Goal: Task Accomplishment & Management: Manage account settings

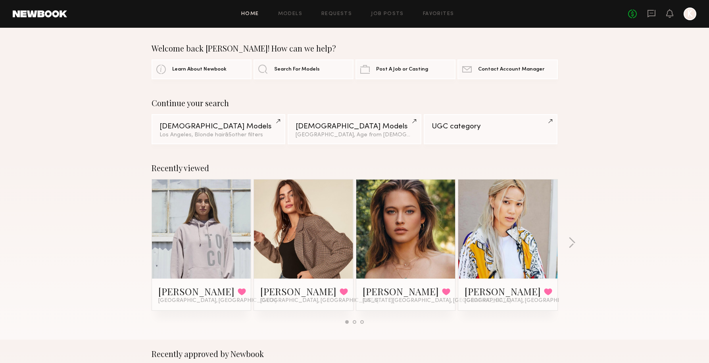
click at [691, 14] on div at bounding box center [690, 14] width 13 height 13
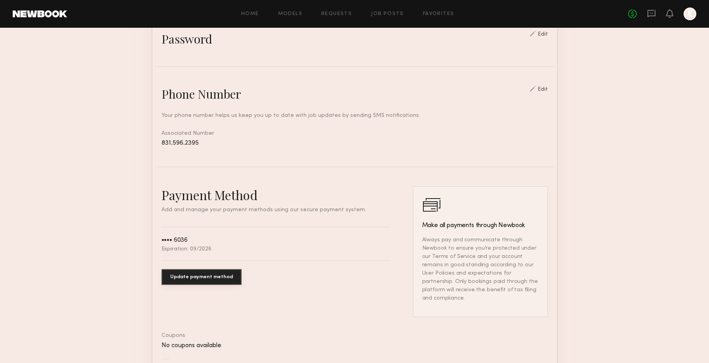
scroll to position [129, 0]
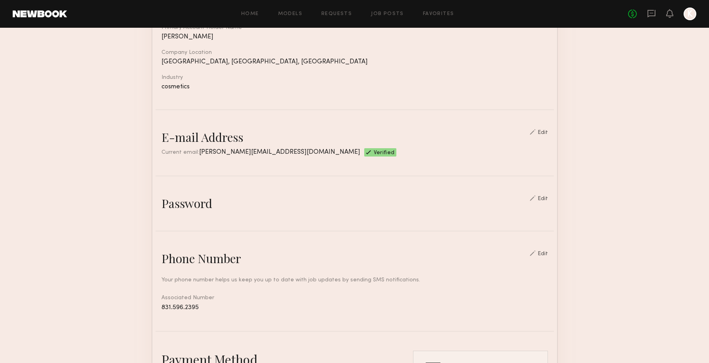
click at [545, 200] on div "Edit" at bounding box center [543, 199] width 10 height 6
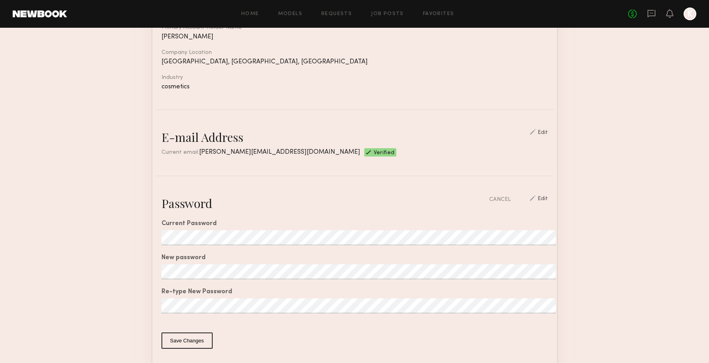
click at [254, 264] on div "Current Password New password Re-type New Password From 8 to 25 characters At l…" at bounding box center [354, 280] width 386 height 138
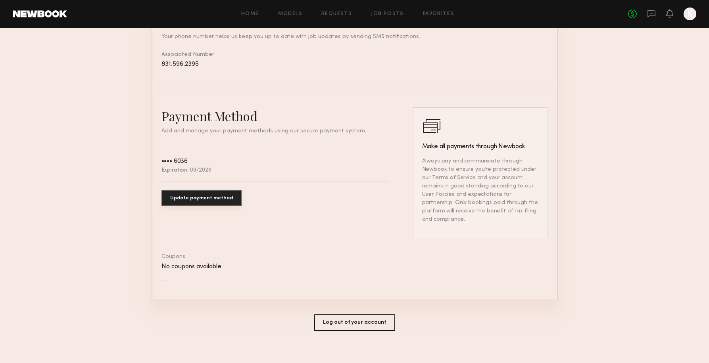
scroll to position [584, 0]
click at [352, 317] on button "Log out of your account" at bounding box center [354, 323] width 81 height 17
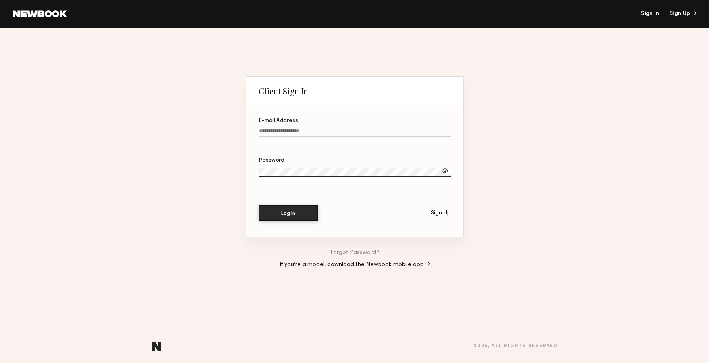
click at [307, 126] on label "E-mail Address" at bounding box center [355, 131] width 192 height 27
click at [307, 128] on input "E-mail Address" at bounding box center [355, 132] width 192 height 9
type input "**********"
click at [444, 170] on div at bounding box center [445, 171] width 8 height 8
click at [286, 216] on button "Log In" at bounding box center [289, 213] width 60 height 16
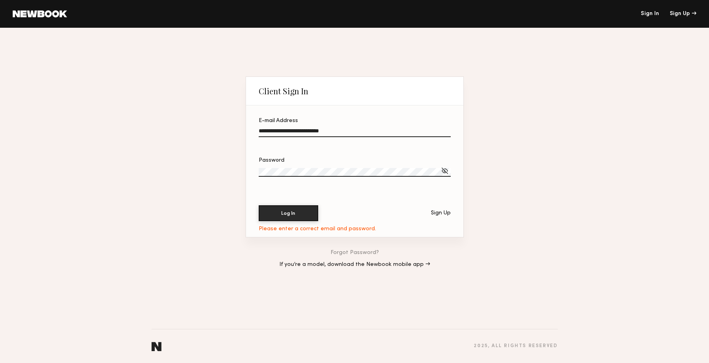
click at [206, 169] on div "**********" at bounding box center [354, 196] width 709 height 336
click at [288, 213] on button "Log In" at bounding box center [289, 213] width 60 height 16
drag, startPoint x: 311, startPoint y: 167, endPoint x: 232, endPoint y: 167, distance: 79.3
click at [232, 167] on div "**********" at bounding box center [354, 196] width 709 height 336
click at [291, 215] on button "Log In" at bounding box center [289, 213] width 60 height 16
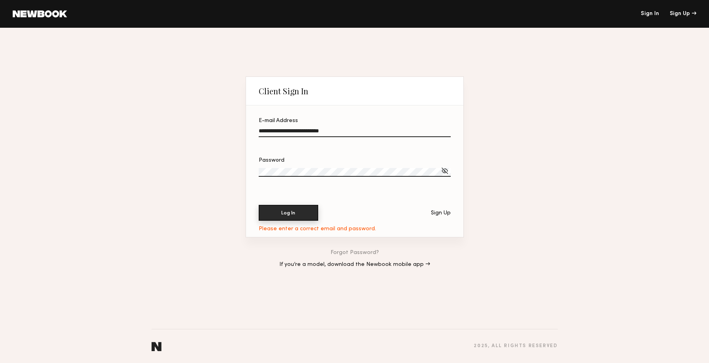
click at [294, 209] on button "Log In" at bounding box center [289, 213] width 60 height 16
click at [288, 213] on button "Log In" at bounding box center [289, 213] width 60 height 16
click at [208, 168] on div "**********" at bounding box center [354, 196] width 709 height 336
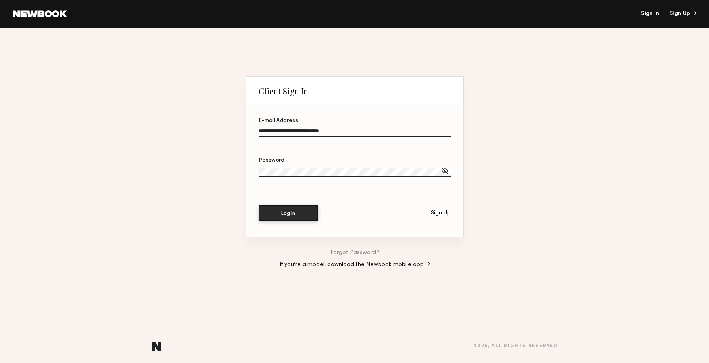
click at [649, 13] on link "Sign In" at bounding box center [650, 14] width 18 height 6
click at [646, 15] on link "Sign In" at bounding box center [650, 14] width 18 height 6
click at [647, 12] on link "Sign In" at bounding box center [650, 14] width 18 height 6
